Goal: Find specific page/section: Find specific page/section

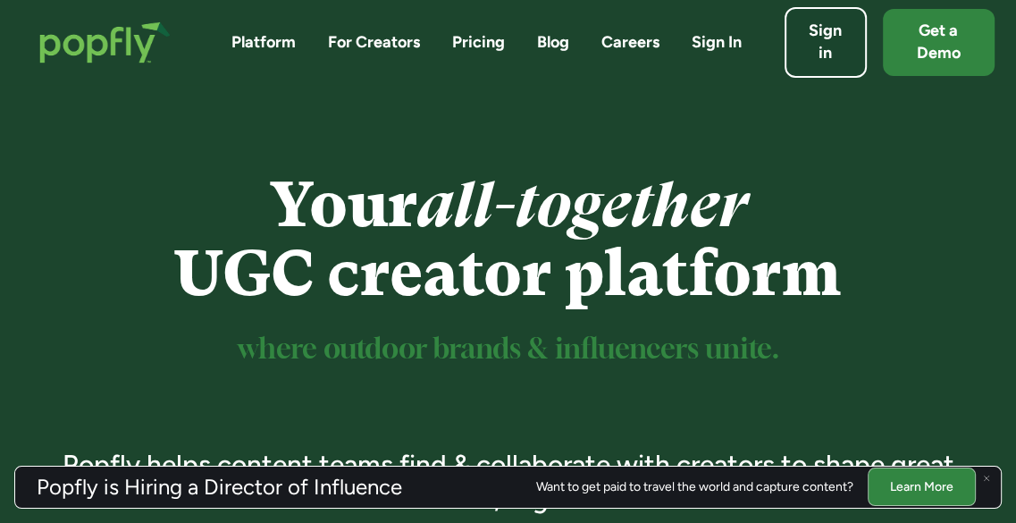
click at [385, 39] on link "For Creators" at bounding box center [374, 42] width 92 height 22
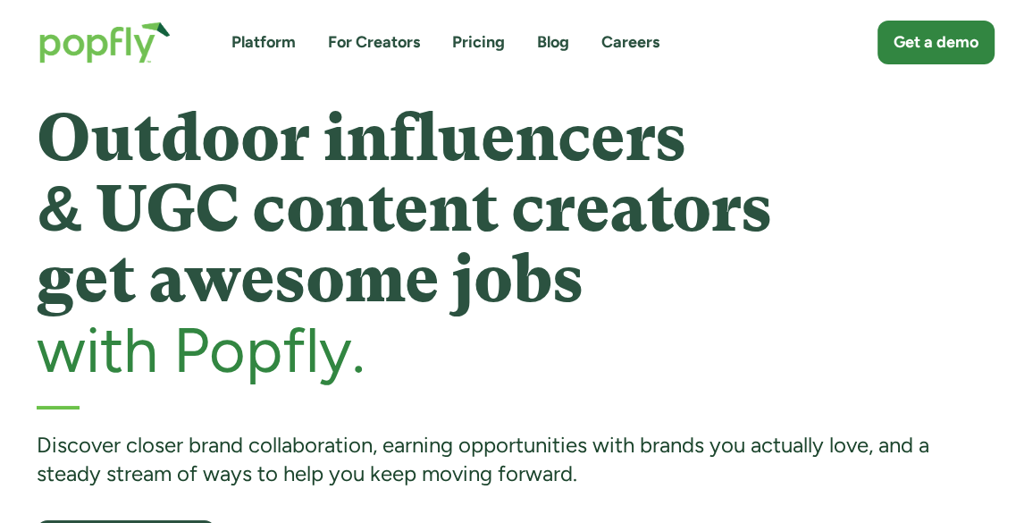
click at [366, 48] on link "For Creators" at bounding box center [374, 42] width 92 height 22
click at [404, 44] on link "For Creators" at bounding box center [374, 42] width 92 height 22
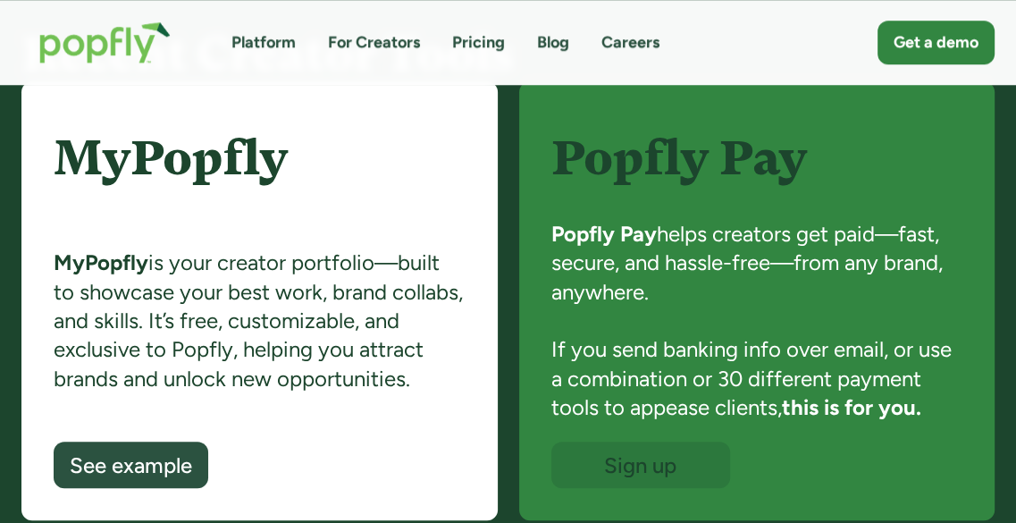
scroll to position [1251, 0]
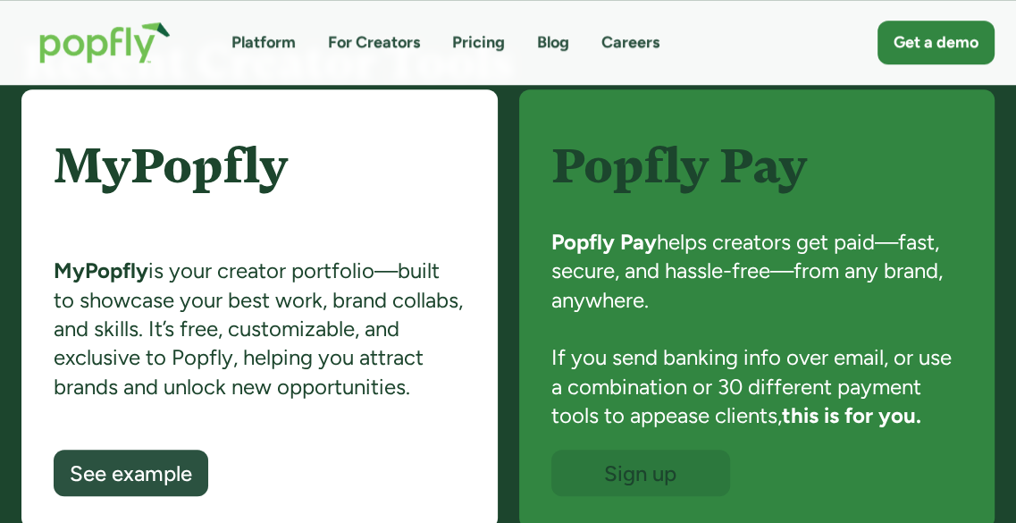
click at [247, 213] on h4 "MyPopfly" at bounding box center [260, 190] width 412 height 102
click at [388, 44] on link "For Creators" at bounding box center [374, 42] width 92 height 22
